Goal: Book appointment/travel/reservation

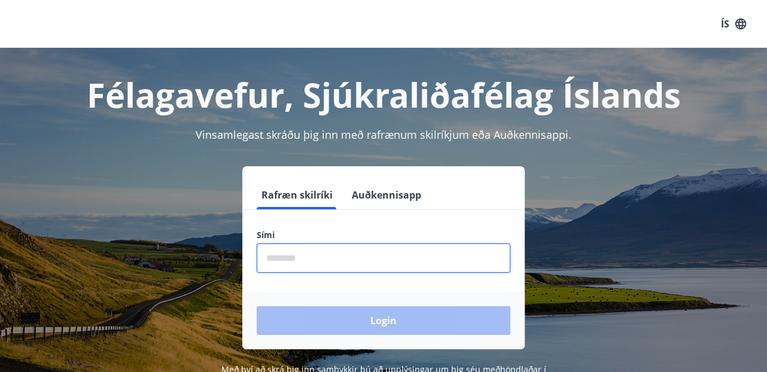
click at [296, 252] on input "phone" at bounding box center [384, 257] width 254 height 29
type input "********"
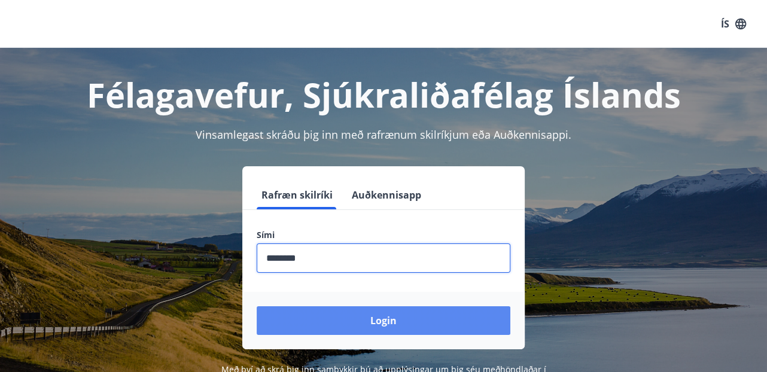
click at [364, 322] on button "Login" at bounding box center [384, 320] width 254 height 29
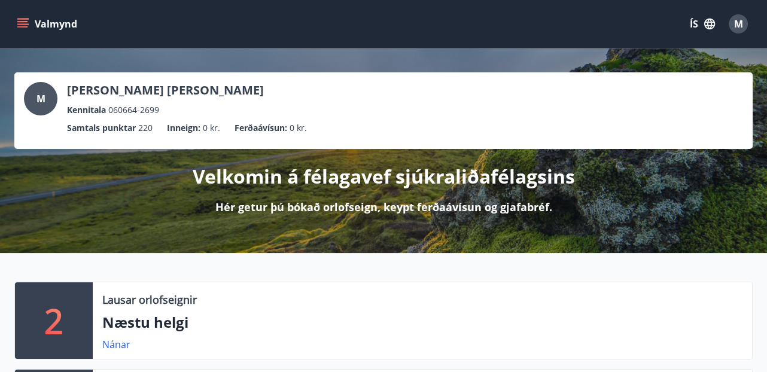
click at [26, 22] on icon "menu" at bounding box center [22, 21] width 11 height 1
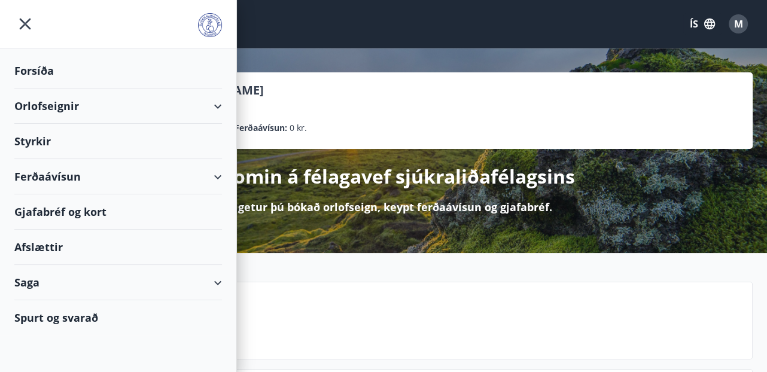
click at [40, 103] on div "Orlofseignir" at bounding box center [118, 106] width 208 height 35
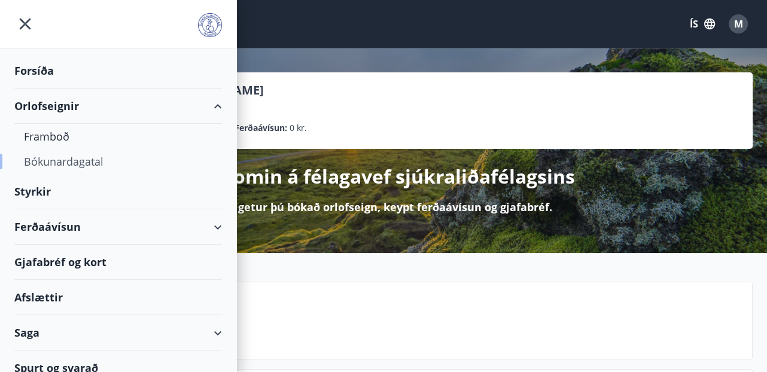
click at [39, 160] on div "Bókunardagatal" at bounding box center [118, 161] width 188 height 25
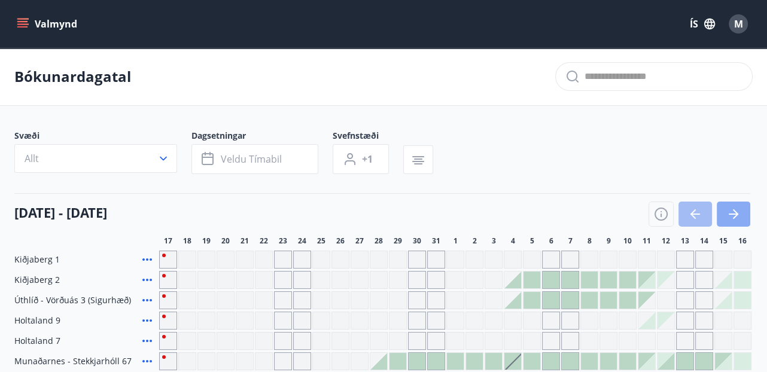
click at [738, 212] on icon "button" at bounding box center [733, 214] width 14 height 14
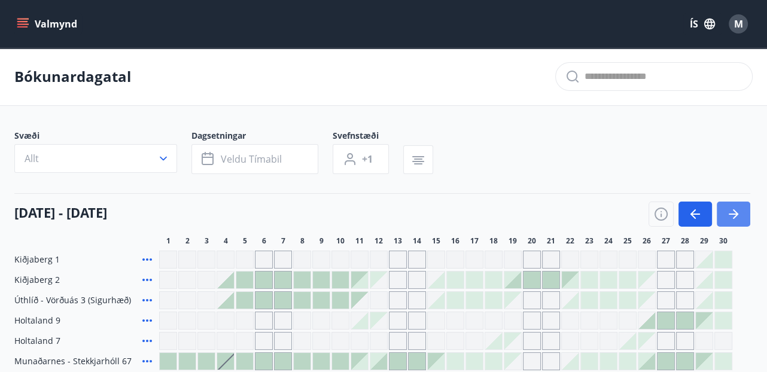
click at [738, 212] on icon "button" at bounding box center [733, 214] width 14 height 14
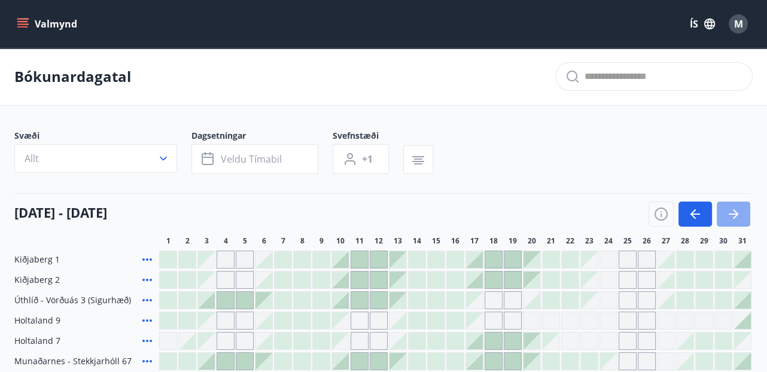
click at [738, 212] on icon "button" at bounding box center [733, 214] width 14 height 14
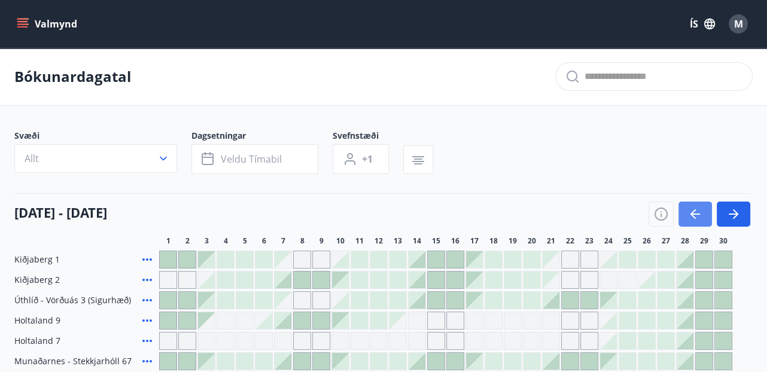
click at [696, 214] on icon "button" at bounding box center [695, 214] width 10 height 1
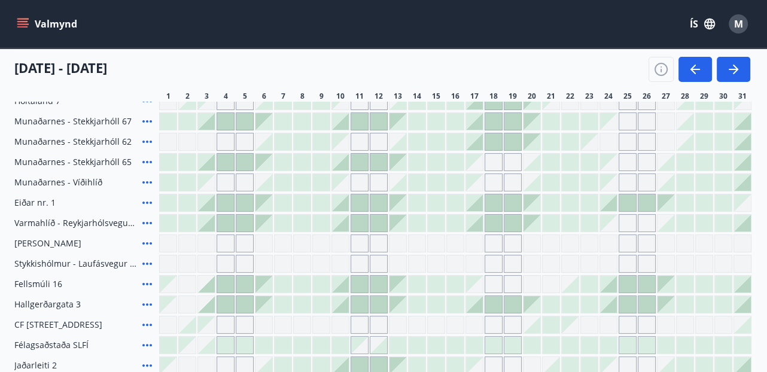
scroll to position [251, 0]
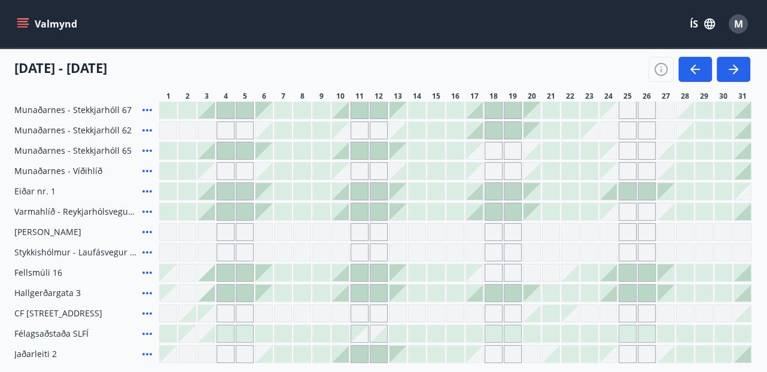
click at [382, 295] on div at bounding box center [378, 293] width 17 height 17
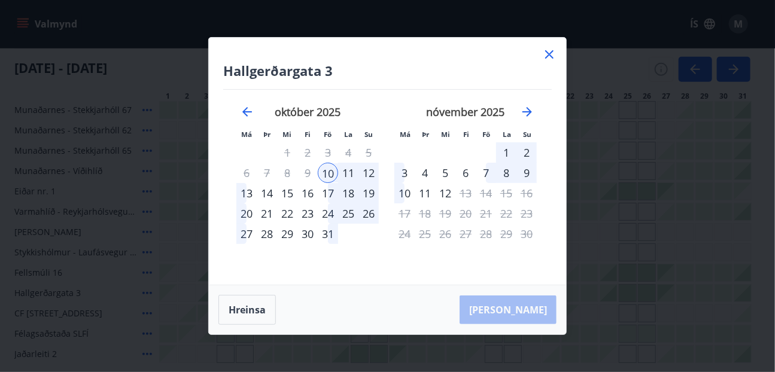
click at [546, 55] on icon at bounding box center [549, 54] width 14 height 14
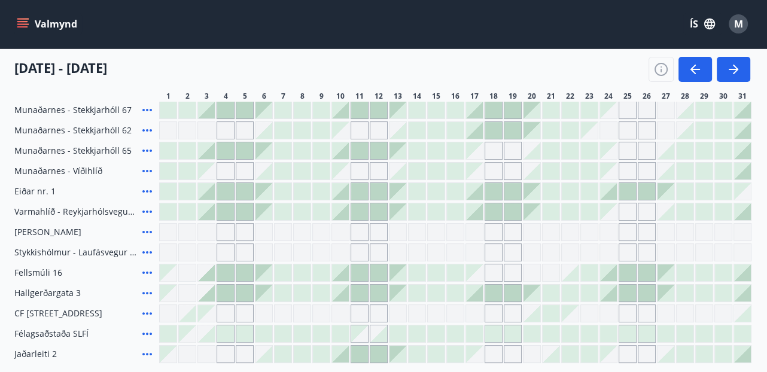
click at [397, 296] on div at bounding box center [397, 293] width 17 height 17
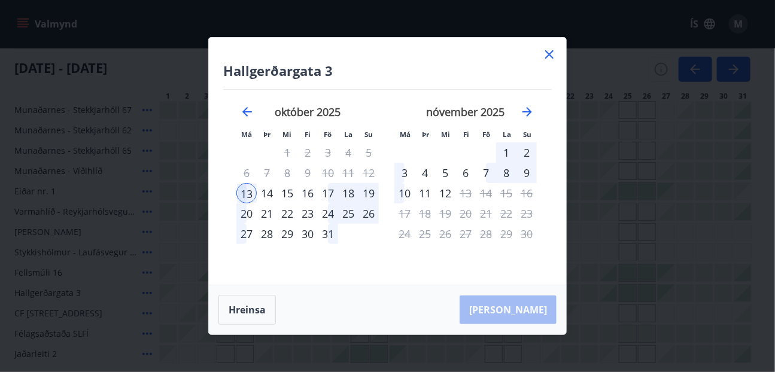
click at [307, 196] on div "16" at bounding box center [307, 193] width 20 height 20
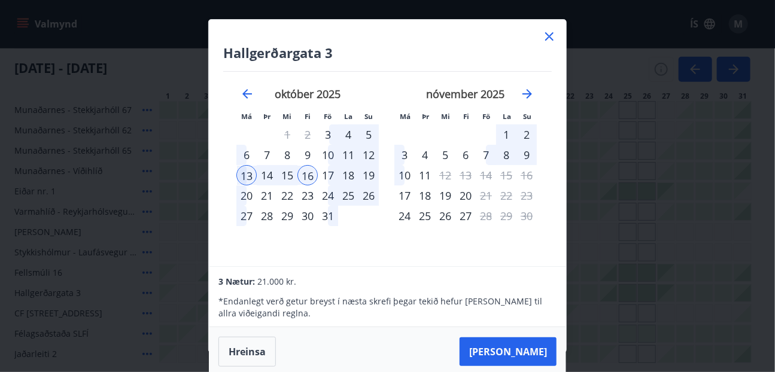
click at [543, 37] on icon at bounding box center [549, 36] width 14 height 14
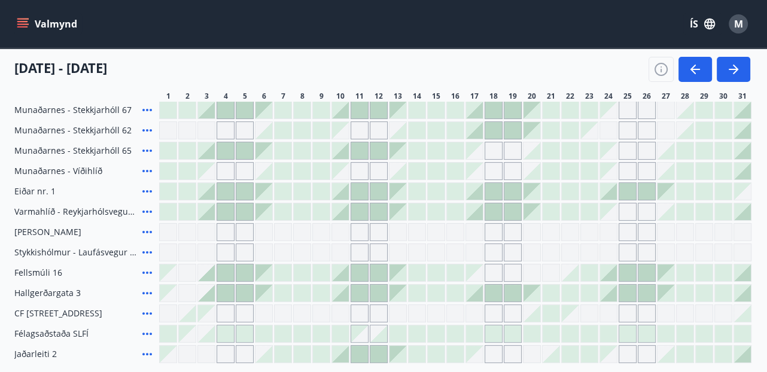
click at [340, 291] on div at bounding box center [340, 293] width 17 height 17
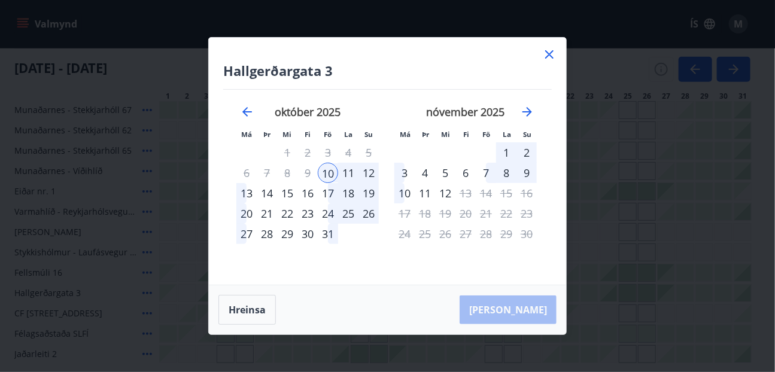
click at [312, 193] on div "16" at bounding box center [307, 193] width 20 height 20
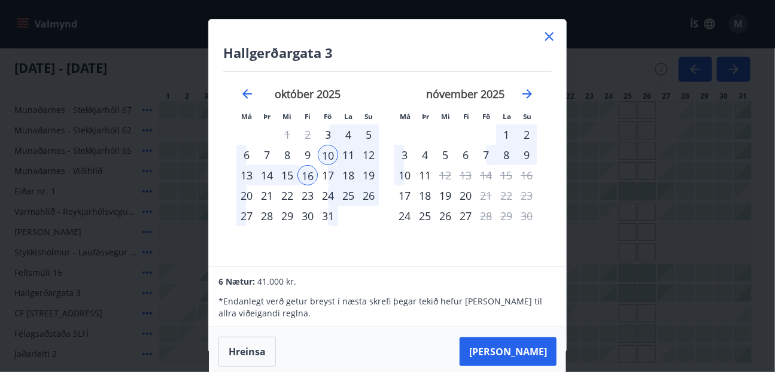
click at [549, 37] on icon at bounding box center [549, 36] width 8 height 8
